Goal: Task Accomplishment & Management: Complete application form

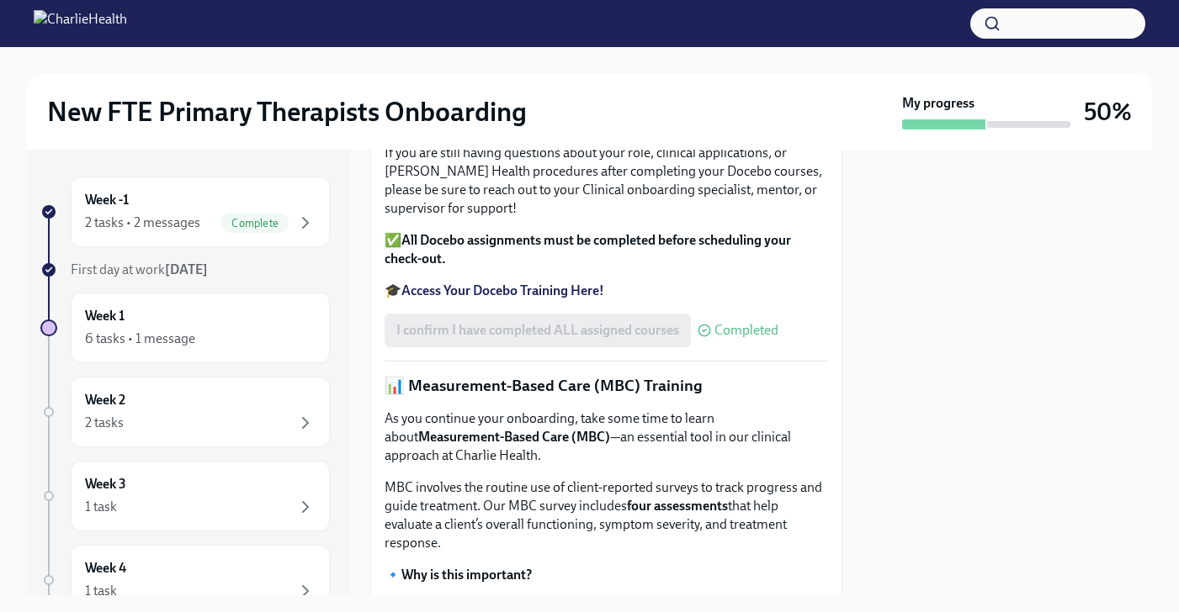
scroll to position [526, 0]
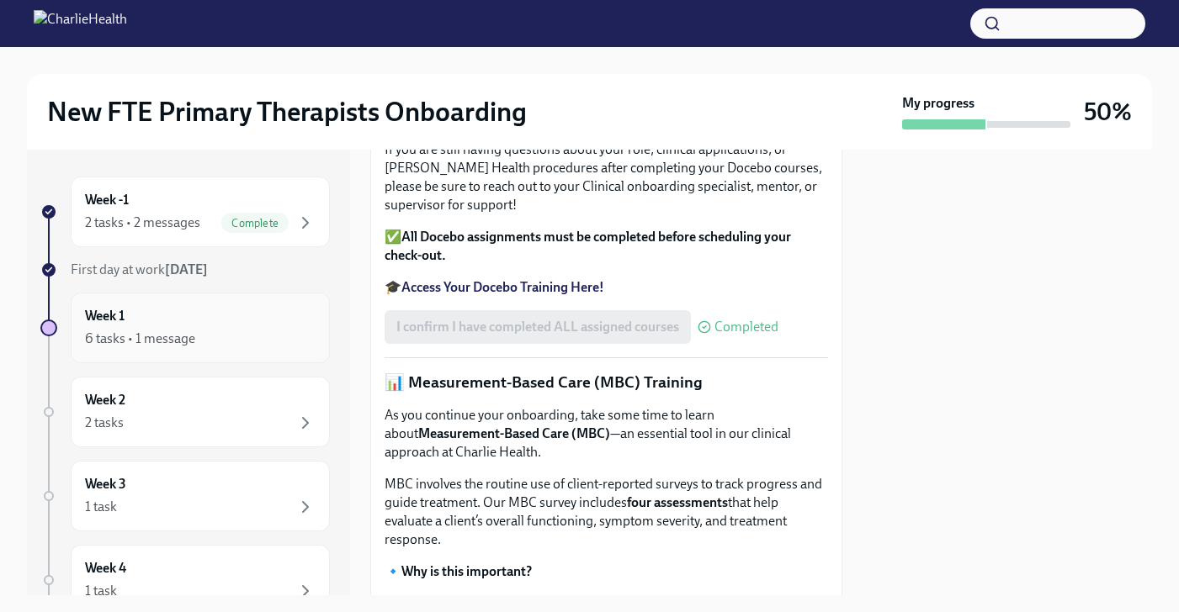
click at [284, 331] on div "6 tasks • 1 message" at bounding box center [200, 339] width 231 height 20
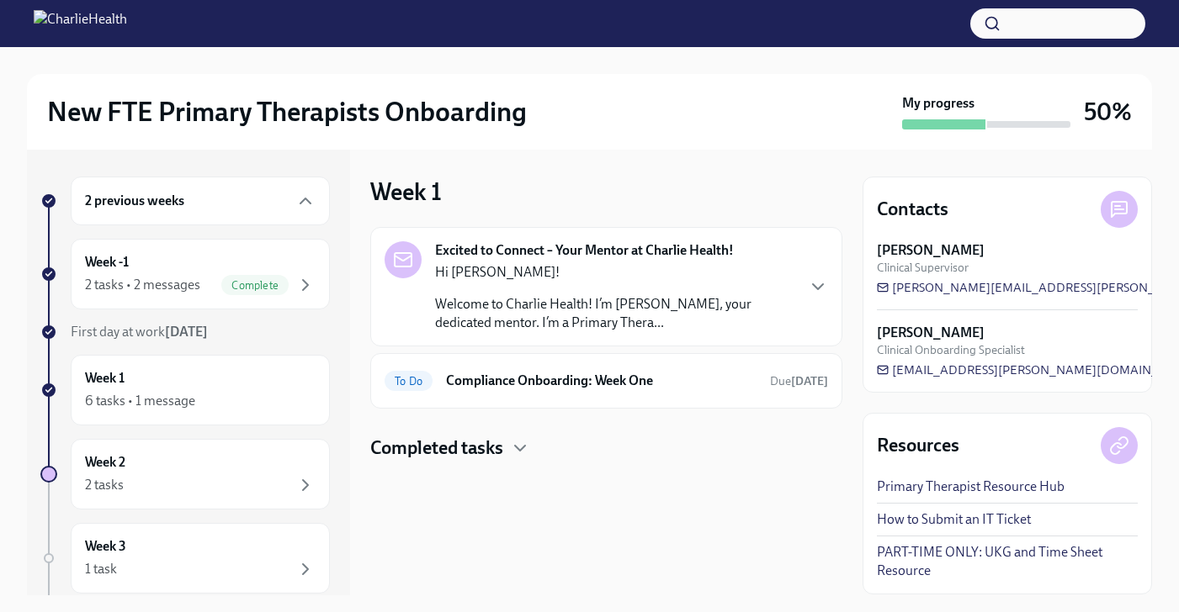
click at [468, 314] on p "Welcome to Charlie Health! I’m [PERSON_NAME], your dedicated mentor. I’m a Prim…" at bounding box center [614, 313] width 359 height 37
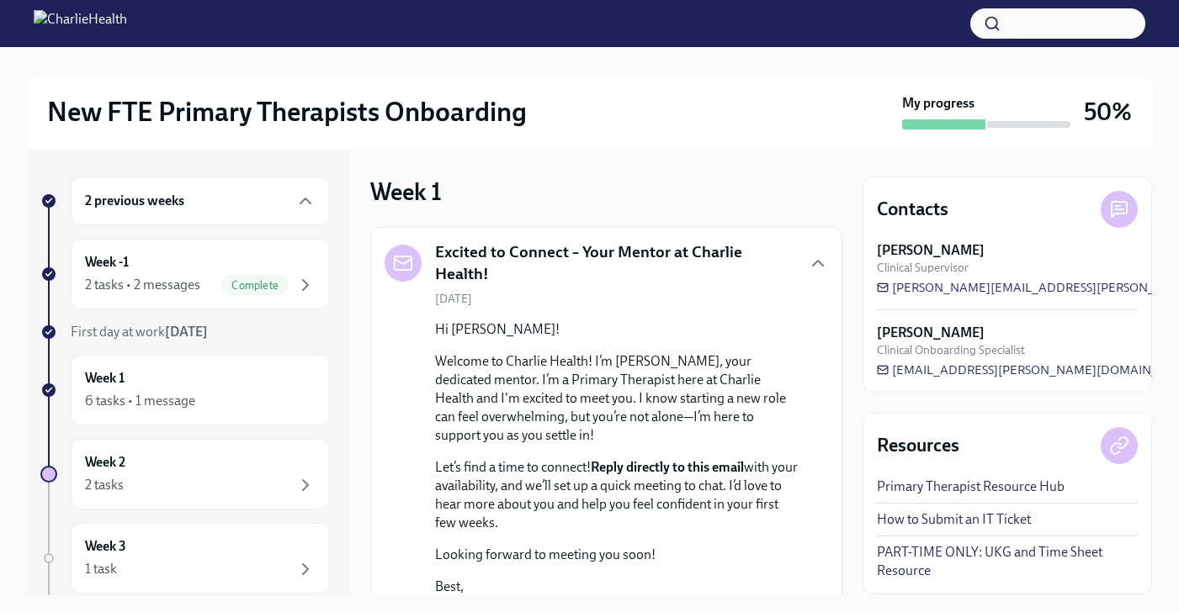
scroll to position [233, 0]
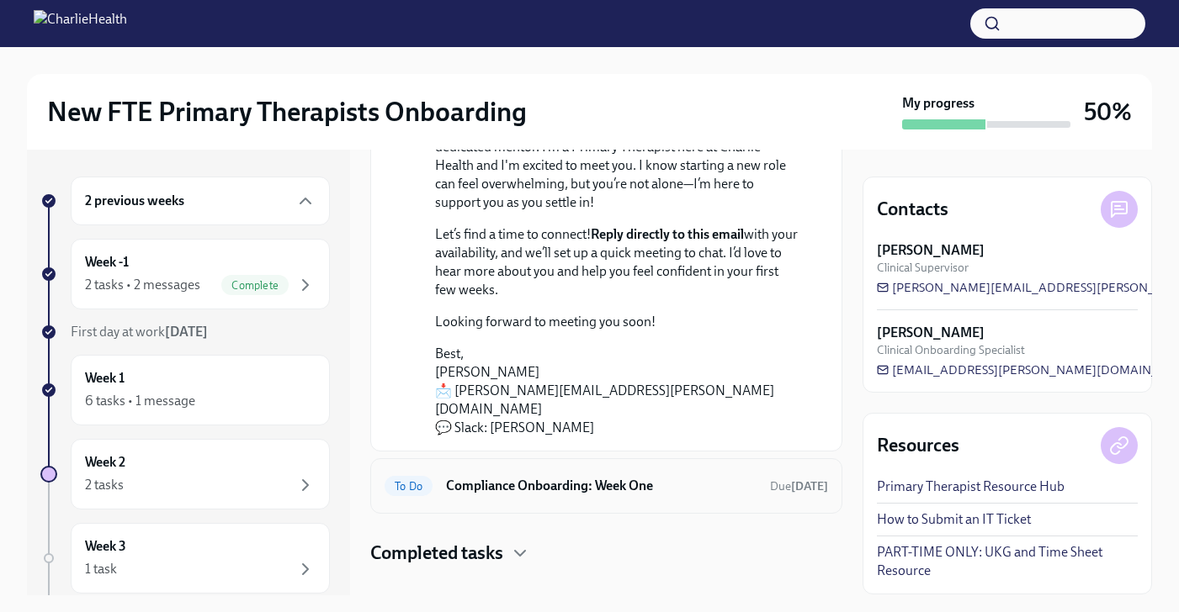
click at [472, 459] on div "To Do Compliance Onboarding: Week One Due [DATE]" at bounding box center [606, 487] width 472 height 56
click at [472, 477] on h6 "Compliance Onboarding: Week One" at bounding box center [601, 486] width 310 height 19
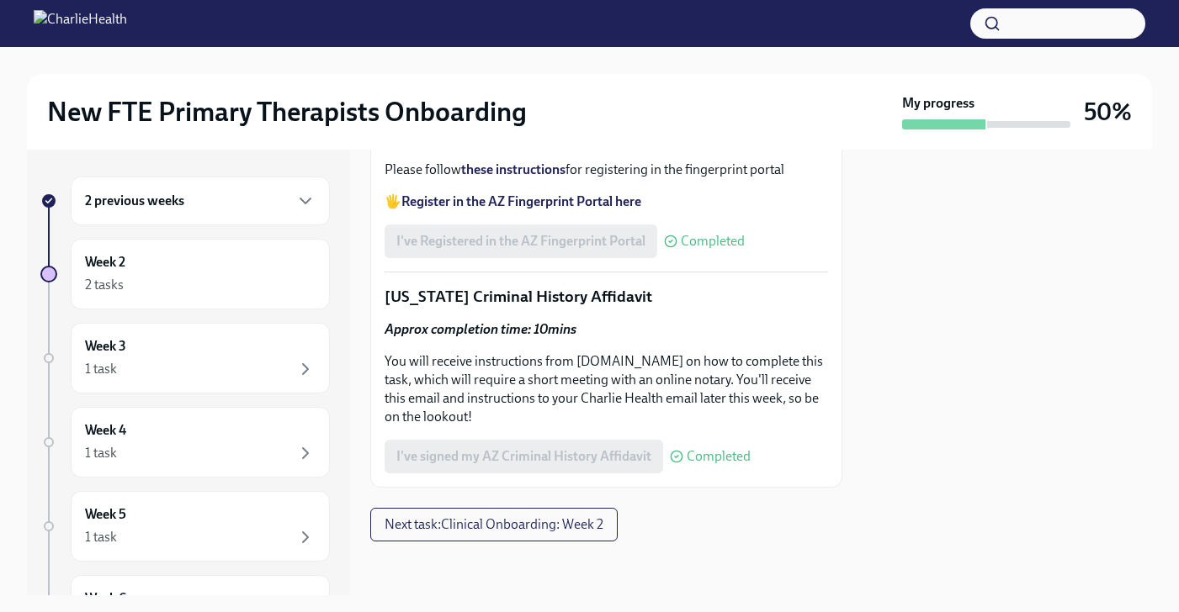
scroll to position [2662, 0]
click at [260, 288] on div "2 tasks" at bounding box center [200, 285] width 231 height 20
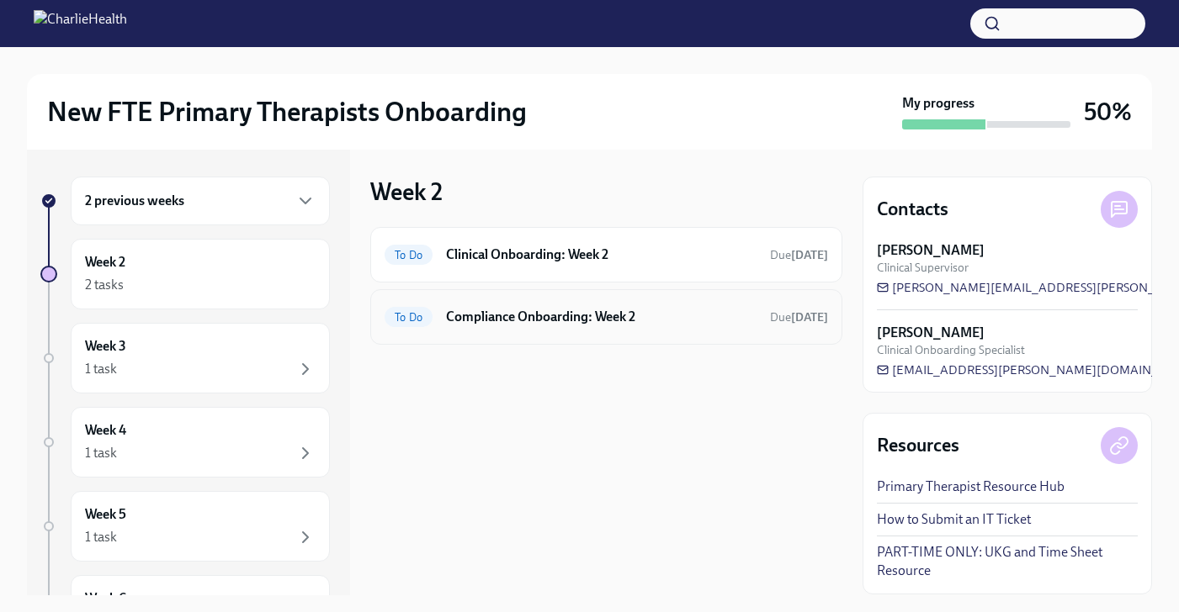
click at [489, 321] on h6 "Compliance Onboarding: Week 2" at bounding box center [601, 317] width 310 height 19
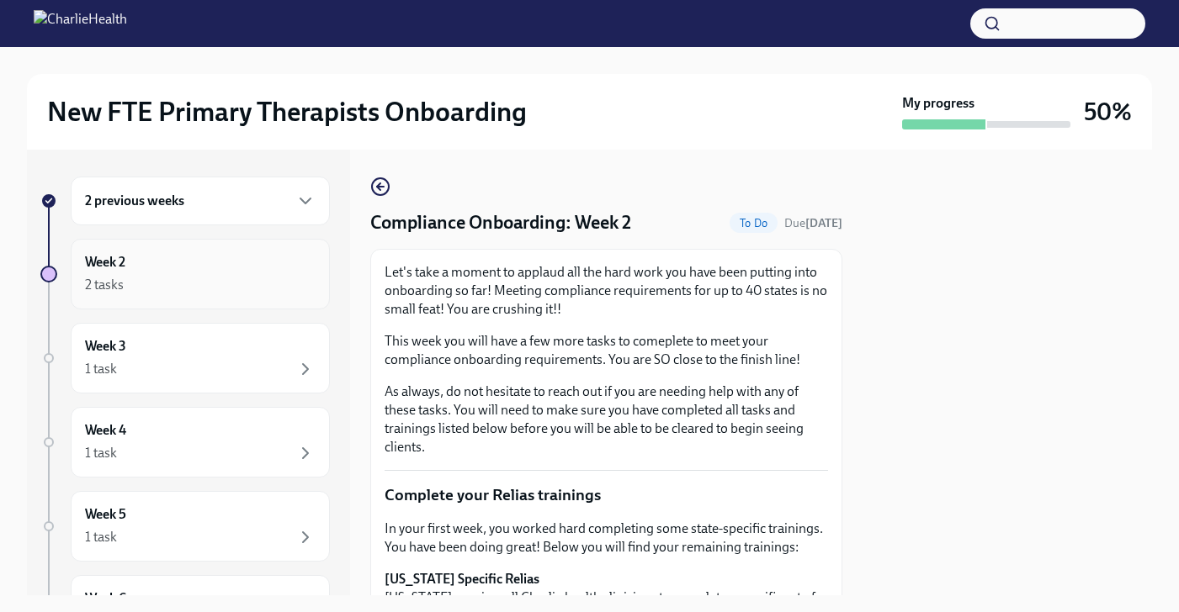
click at [265, 273] on div "Week 2 2 tasks" at bounding box center [200, 274] width 231 height 42
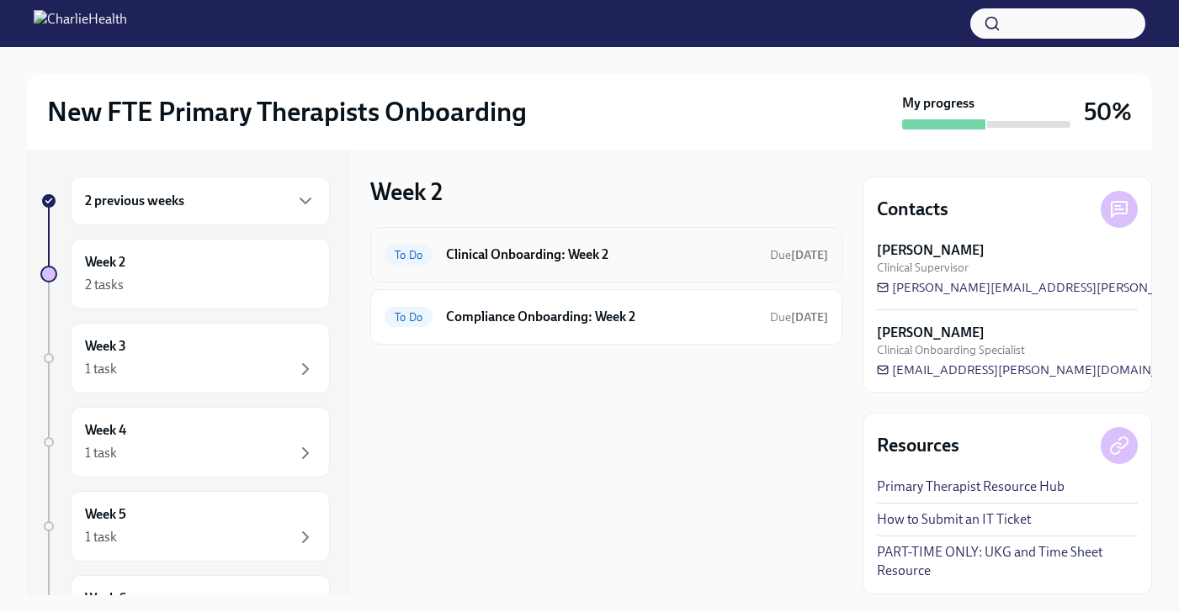
click at [496, 258] on h6 "Clinical Onboarding: Week 2" at bounding box center [601, 255] width 310 height 19
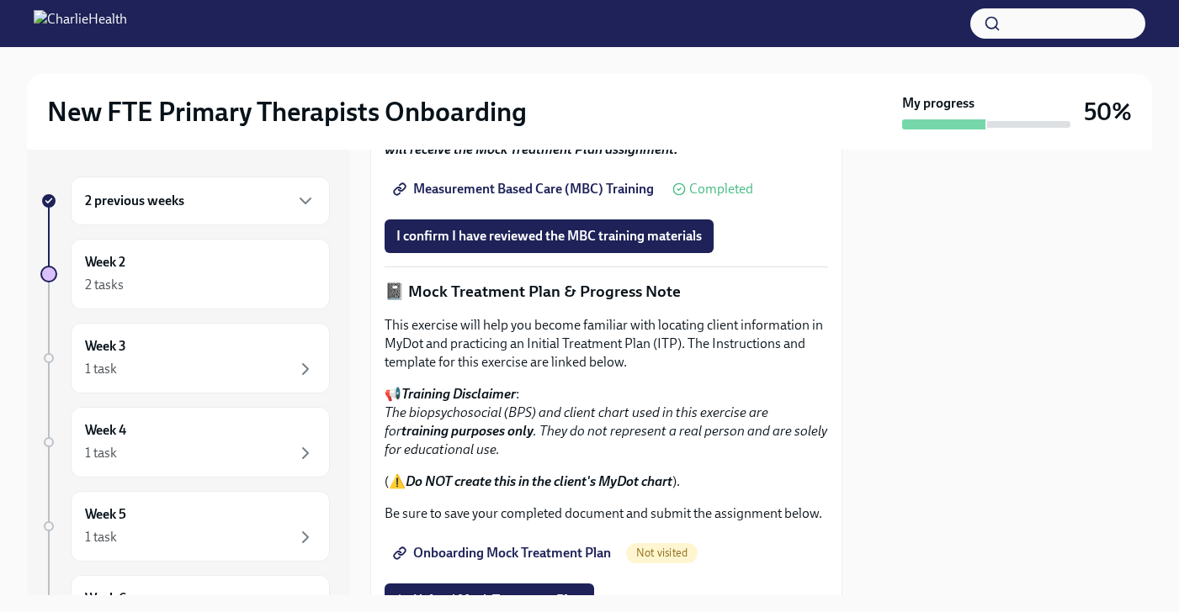
scroll to position [1121, 0]
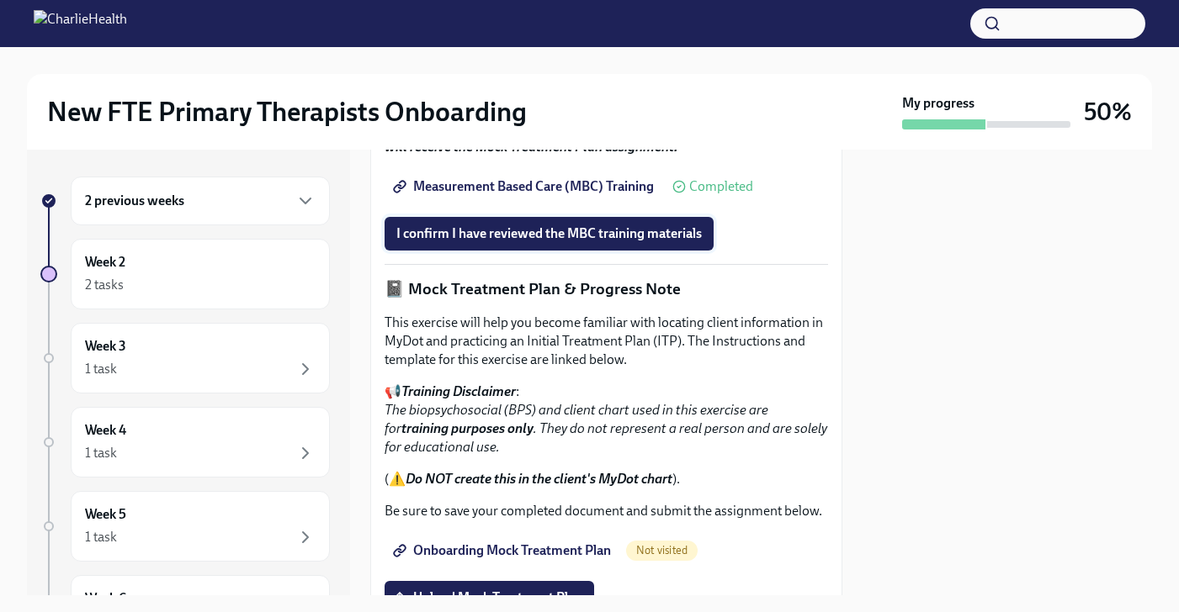
click at [472, 242] on span "I confirm I have reviewed the MBC training materials" at bounding box center [548, 233] width 305 height 17
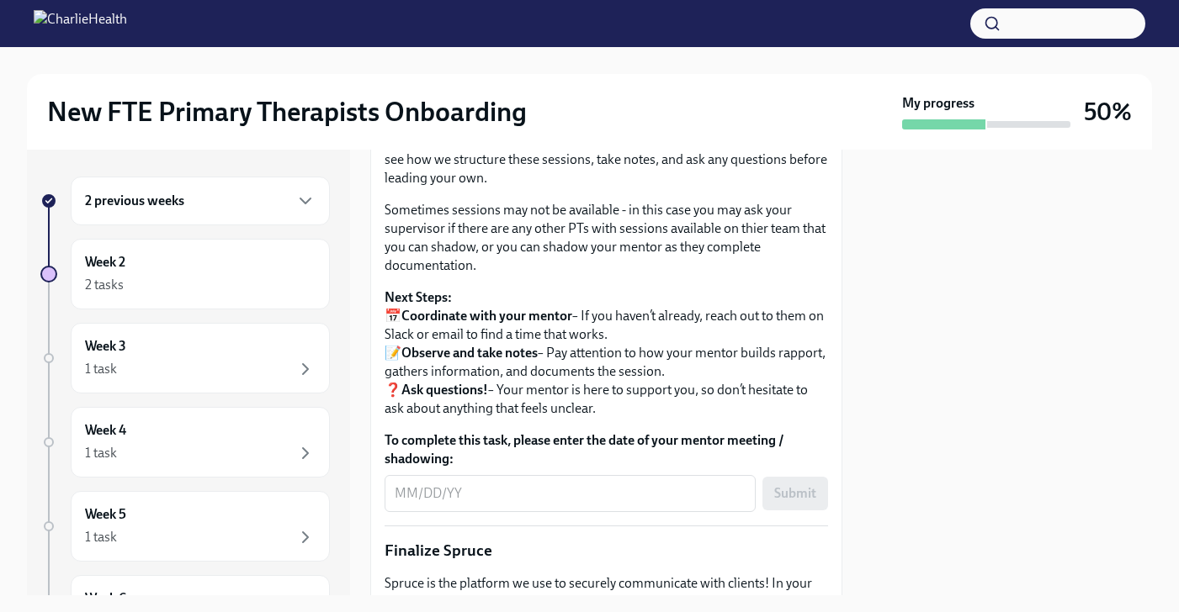
scroll to position [1730, 0]
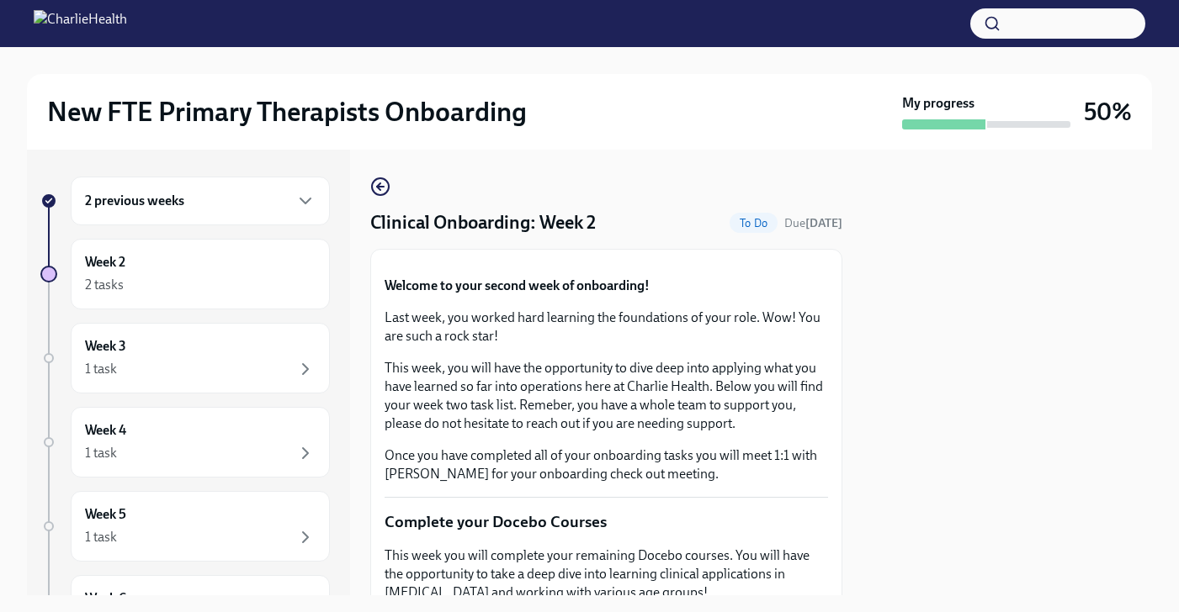
scroll to position [1128, 0]
